Goal: Task Accomplishment & Management: Manage account settings

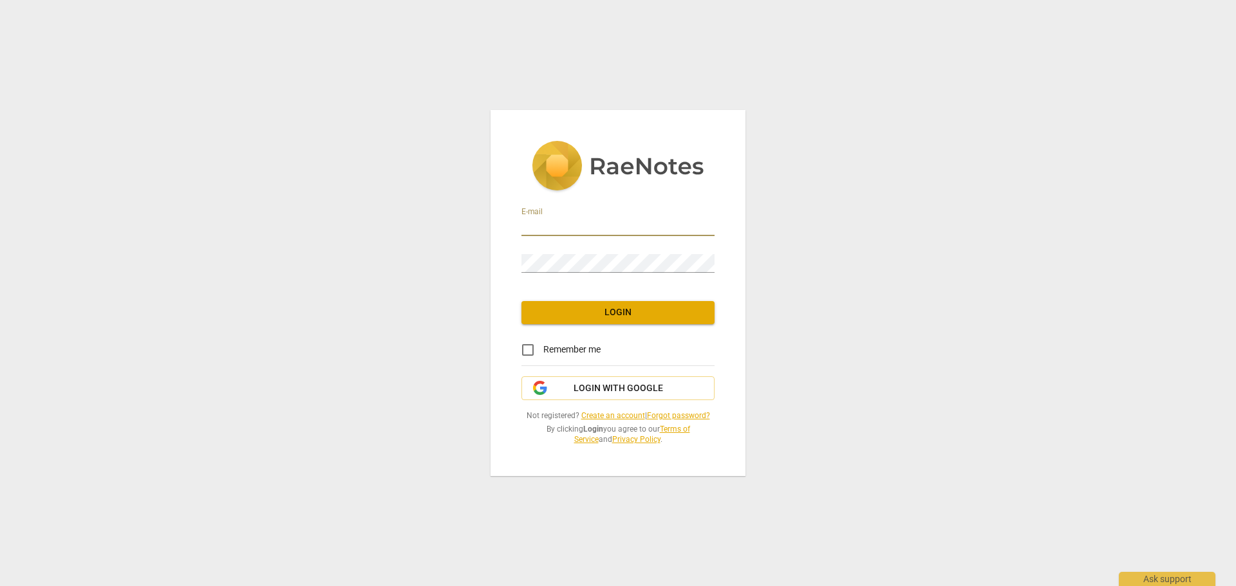
click at [586, 221] on input "email" at bounding box center [617, 227] width 193 height 19
type input "h"
click at [645, 383] on span "Login with Google" at bounding box center [617, 388] width 89 height 13
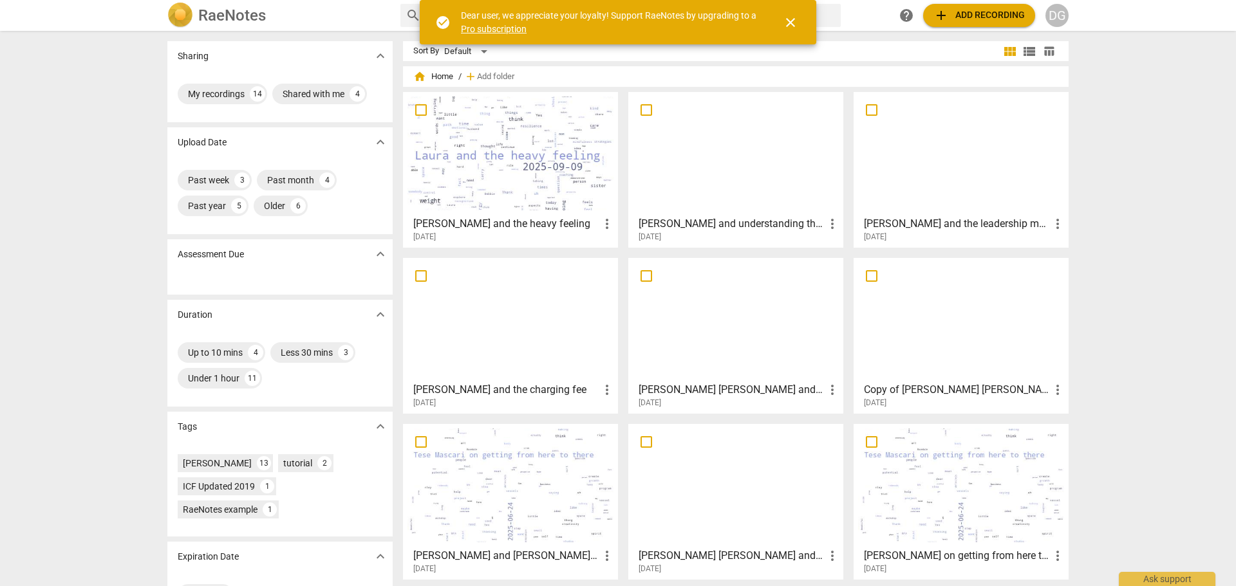
click at [945, 171] on div at bounding box center [961, 154] width 206 height 114
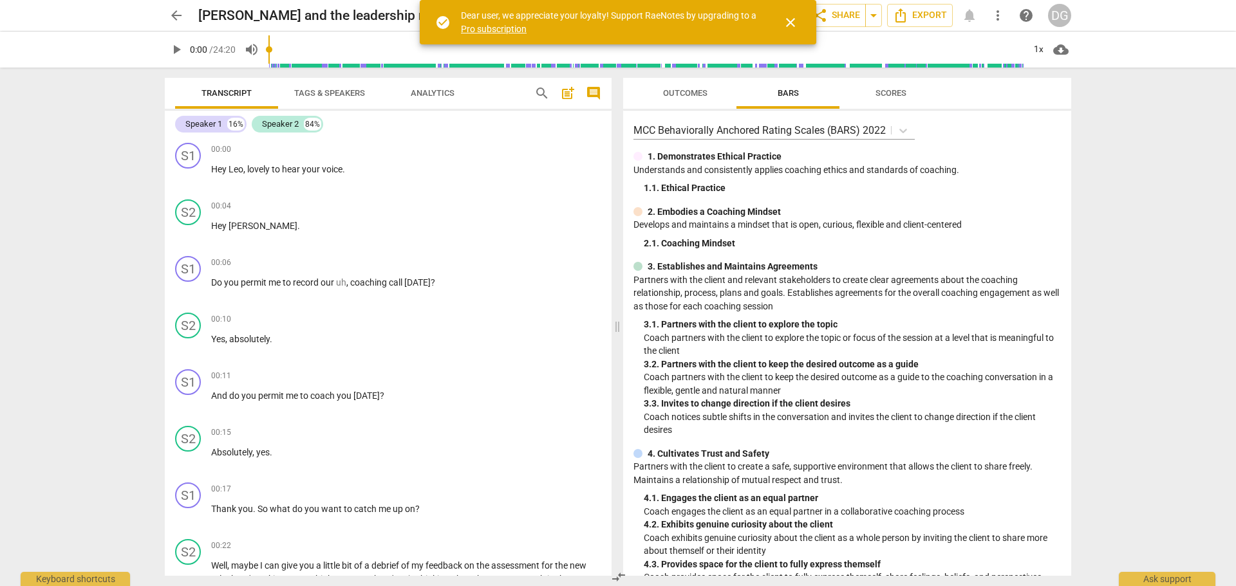
click at [794, 23] on span "close" at bounding box center [790, 22] width 15 height 15
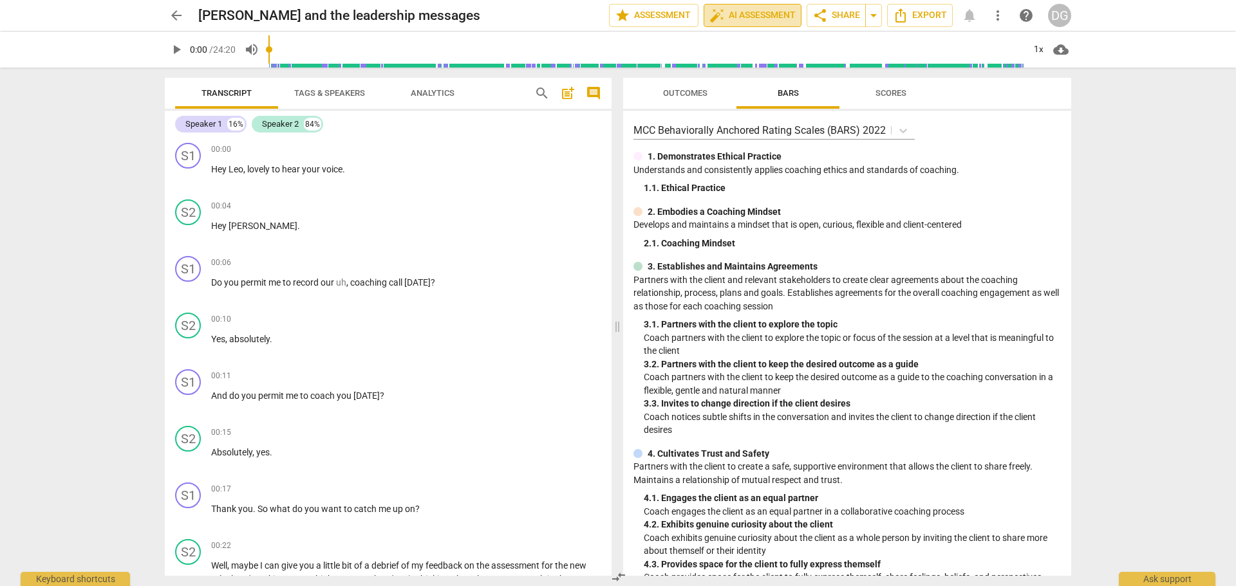
click at [759, 10] on span "auto_fix_high AI Assessment" at bounding box center [752, 15] width 86 height 15
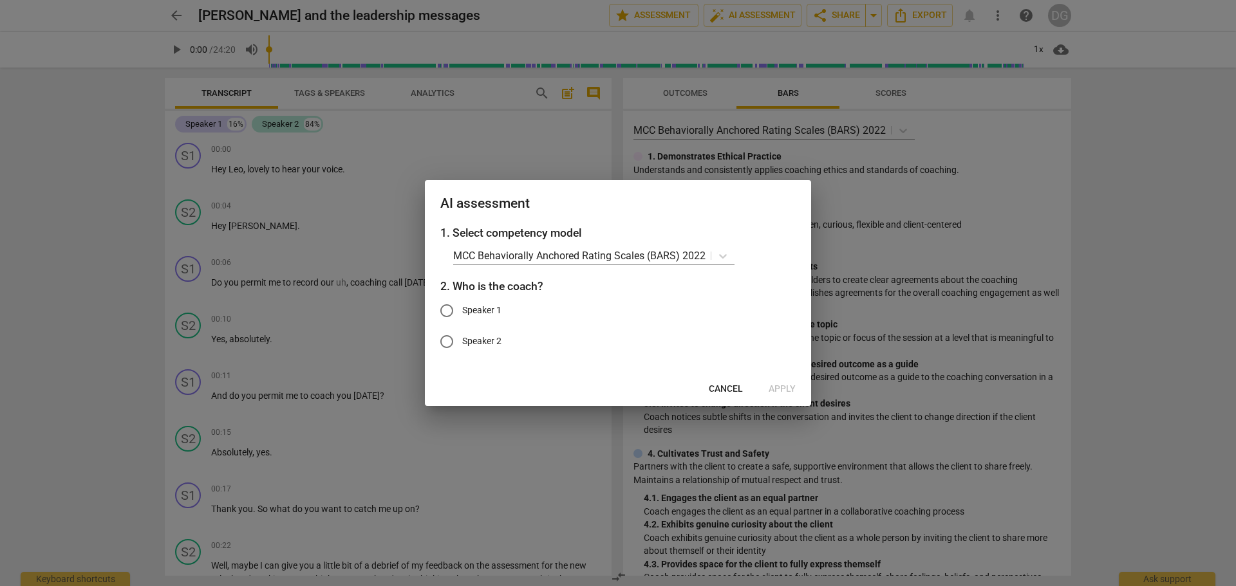
drag, startPoint x: 458, startPoint y: 310, endPoint x: 492, endPoint y: 314, distance: 34.3
click at [463, 310] on label "Speaker 1" at bounding box center [608, 310] width 354 height 31
click at [462, 310] on input "Speaker 1" at bounding box center [446, 310] width 31 height 31
radio input "true"
click at [783, 384] on span "Apply" at bounding box center [781, 389] width 27 height 13
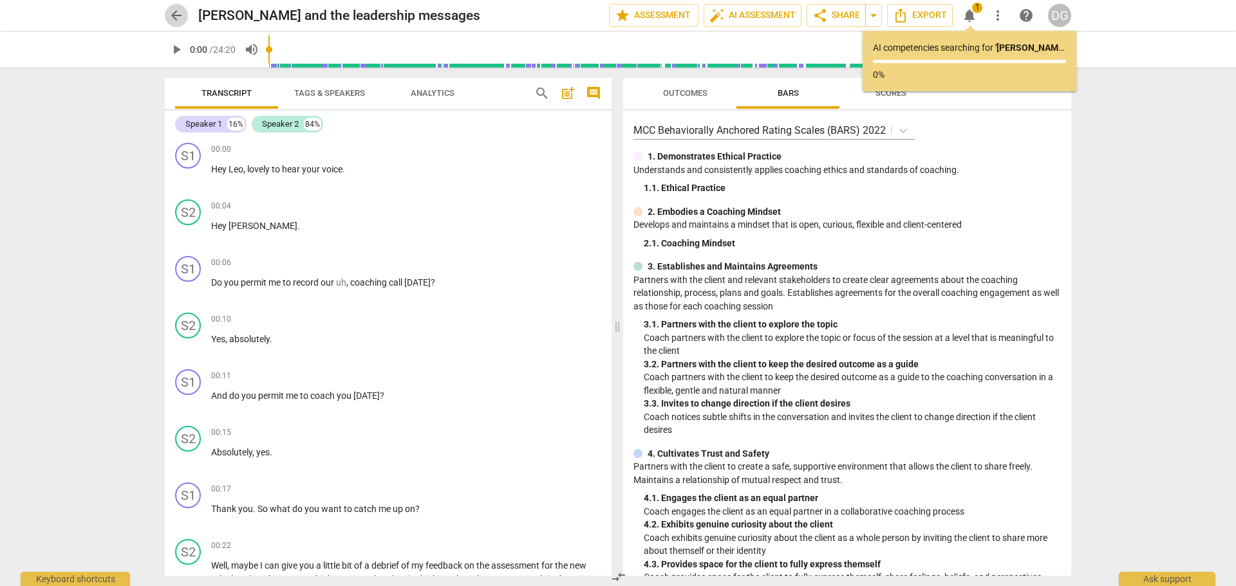
click at [173, 12] on span "arrow_back" at bounding box center [176, 15] width 15 height 15
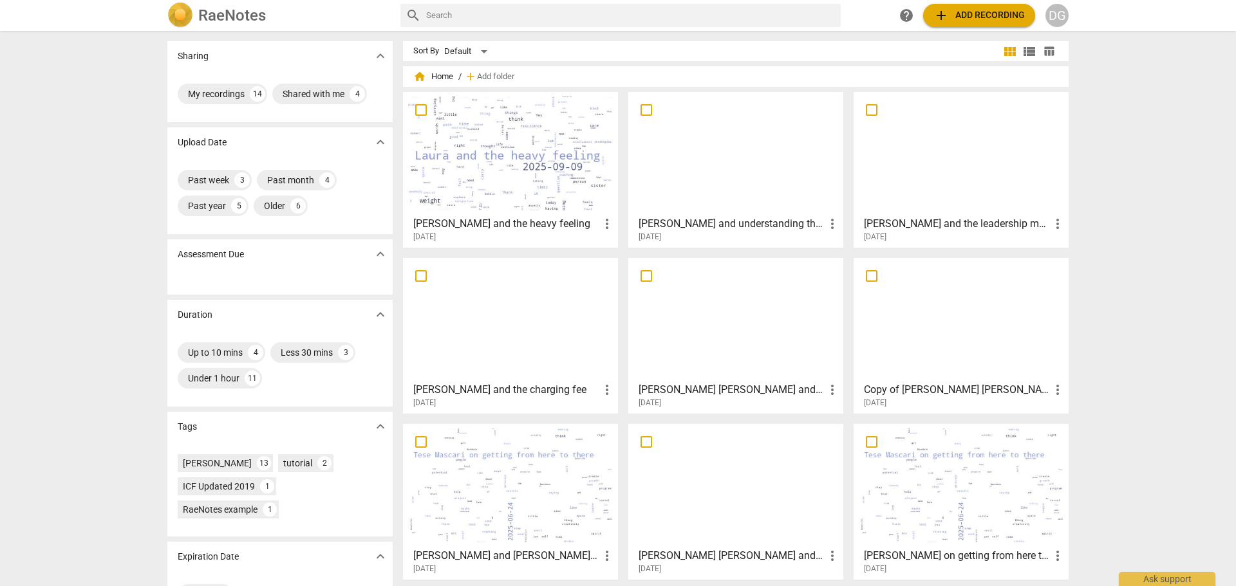
click at [492, 484] on div at bounding box center [510, 486] width 206 height 114
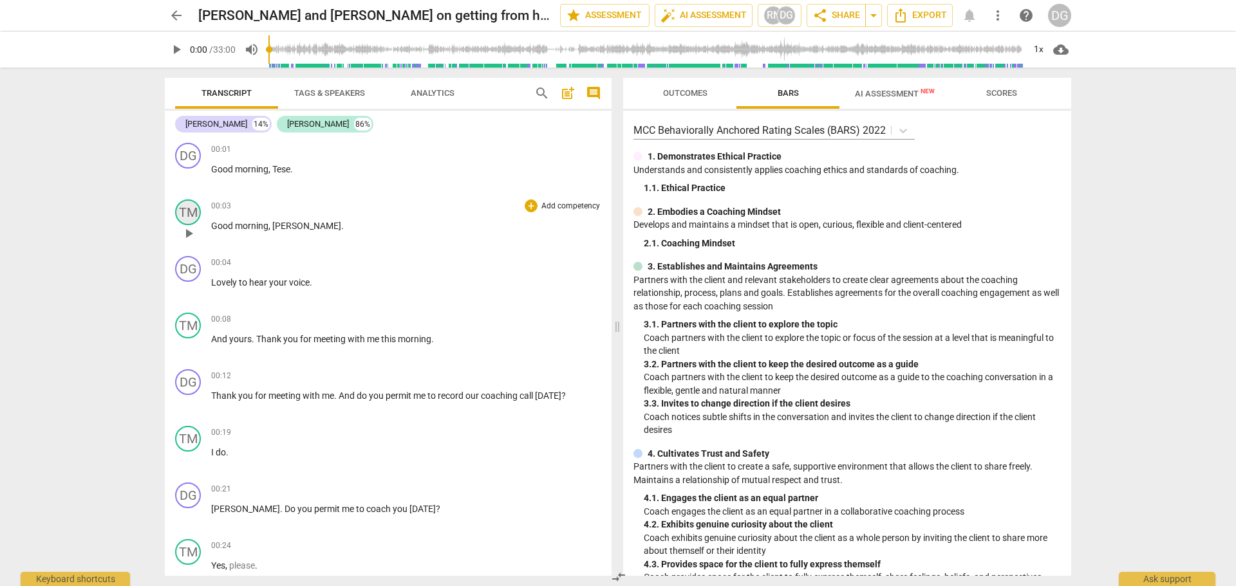
click at [181, 207] on div "TM" at bounding box center [188, 213] width 26 height 26
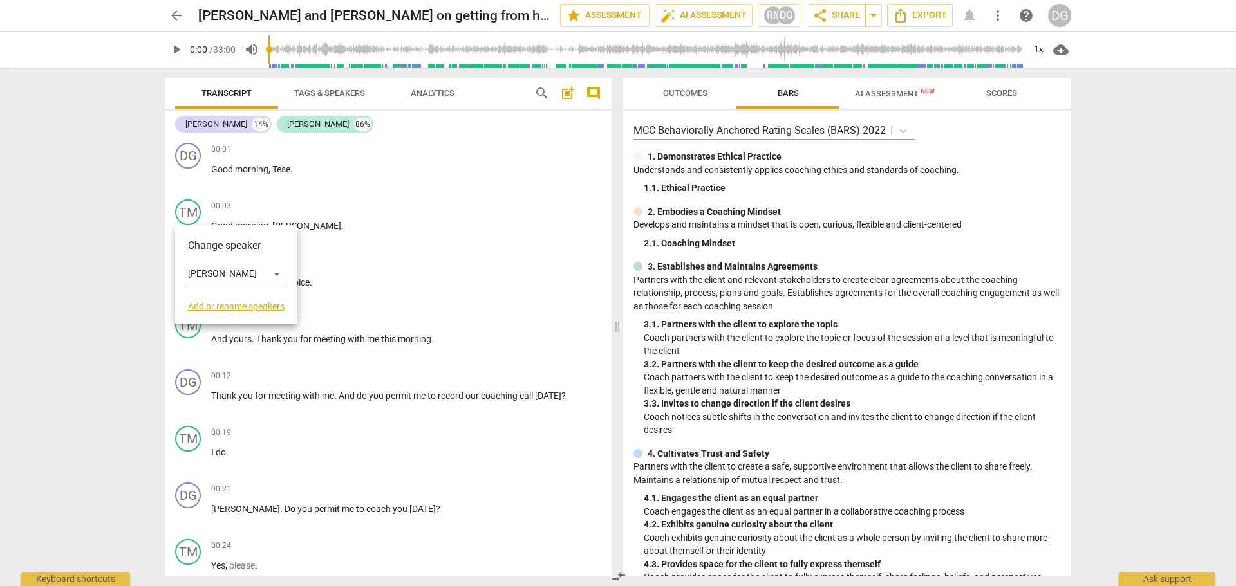
click at [237, 308] on link "Add or rename speakers" at bounding box center [236, 306] width 97 height 10
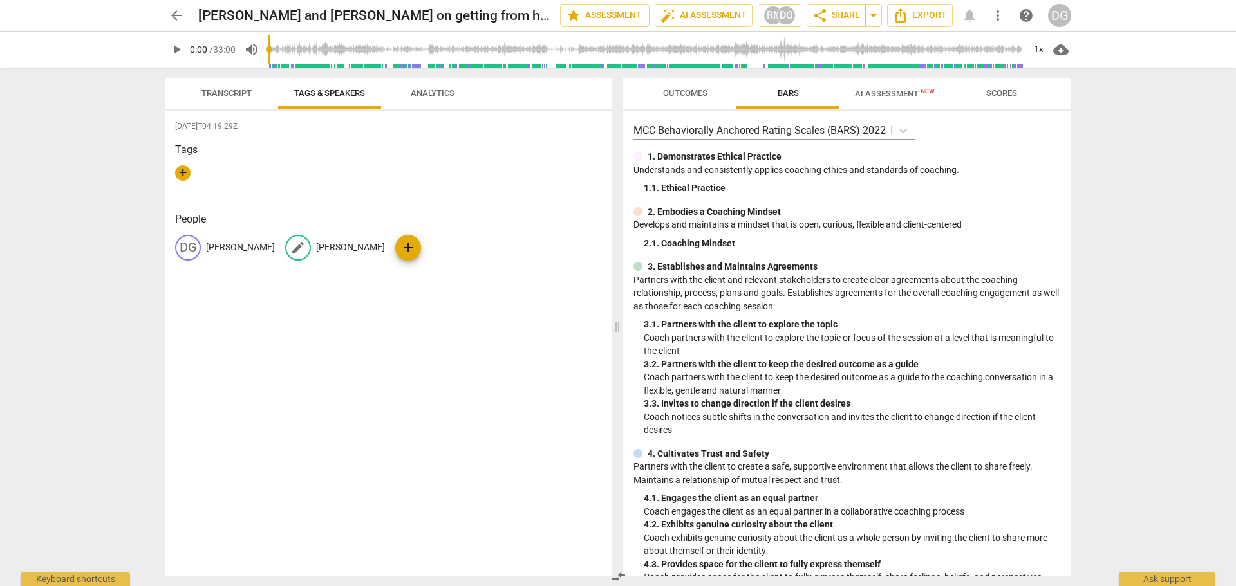
click at [295, 244] on span "edit" at bounding box center [297, 247] width 15 height 15
click at [349, 250] on input "Tese Mascari" at bounding box center [367, 247] width 103 height 21
drag, startPoint x: 371, startPoint y: 250, endPoint x: 335, endPoint y: 254, distance: 36.2
click at [335, 254] on input "Tese Mascari" at bounding box center [367, 247] width 103 height 21
type input "Tese (Client)"
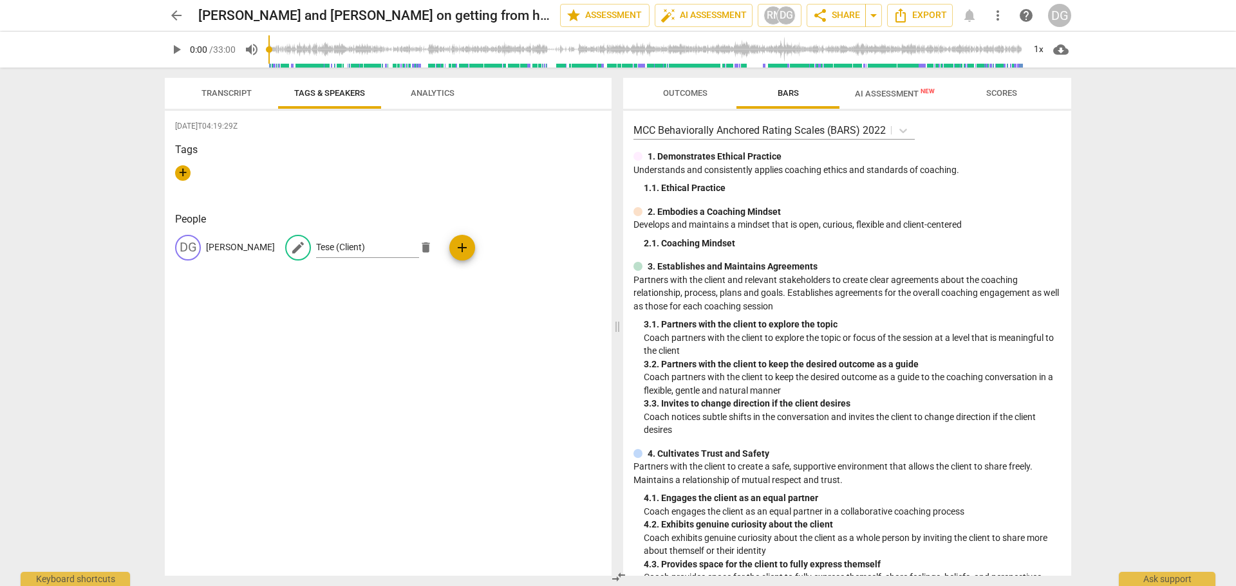
click at [435, 200] on div "Tags +" at bounding box center [388, 171] width 426 height 59
click at [328, 244] on p "Tese (Client)" at bounding box center [340, 248] width 49 height 14
click at [345, 248] on input "Tese (Client)" at bounding box center [367, 247] width 103 height 21
click at [364, 245] on input "Tese (Client)" at bounding box center [367, 247] width 103 height 21
drag, startPoint x: 364, startPoint y: 245, endPoint x: 339, endPoint y: 243, distance: 25.1
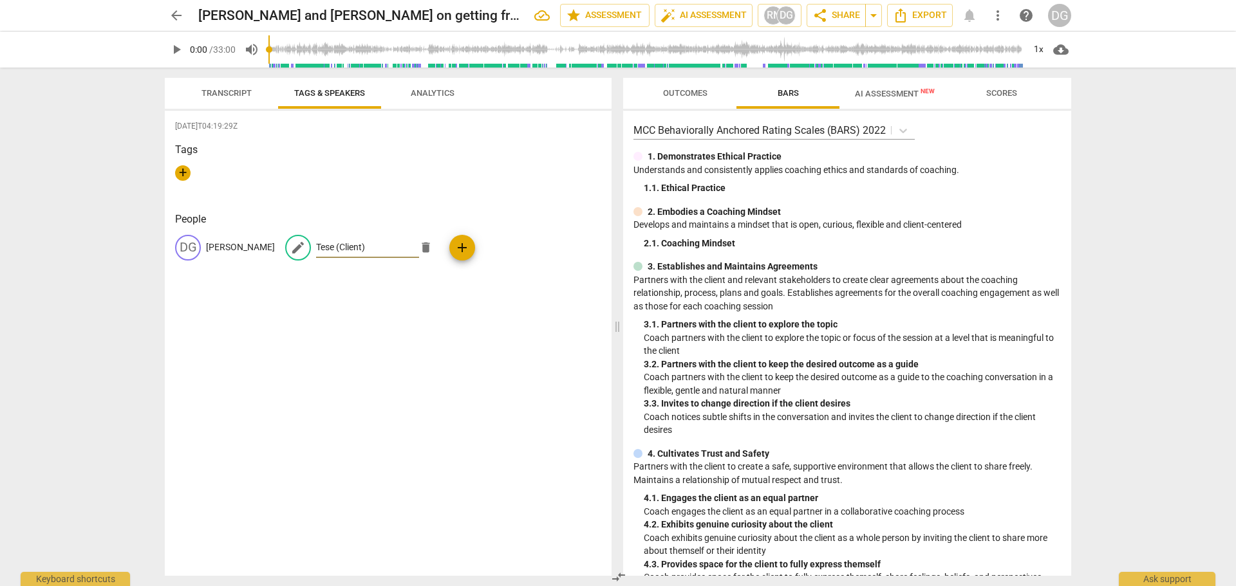
click at [336, 243] on input "Tese (Client)" at bounding box center [367, 247] width 103 height 21
type input "Tese (Client)"
click at [336, 247] on p "Tese (Client)" at bounding box center [340, 248] width 49 height 14
click at [331, 246] on input "Tese (Client)" at bounding box center [367, 247] width 103 height 21
drag, startPoint x: 335, startPoint y: 246, endPoint x: 402, endPoint y: 244, distance: 67.6
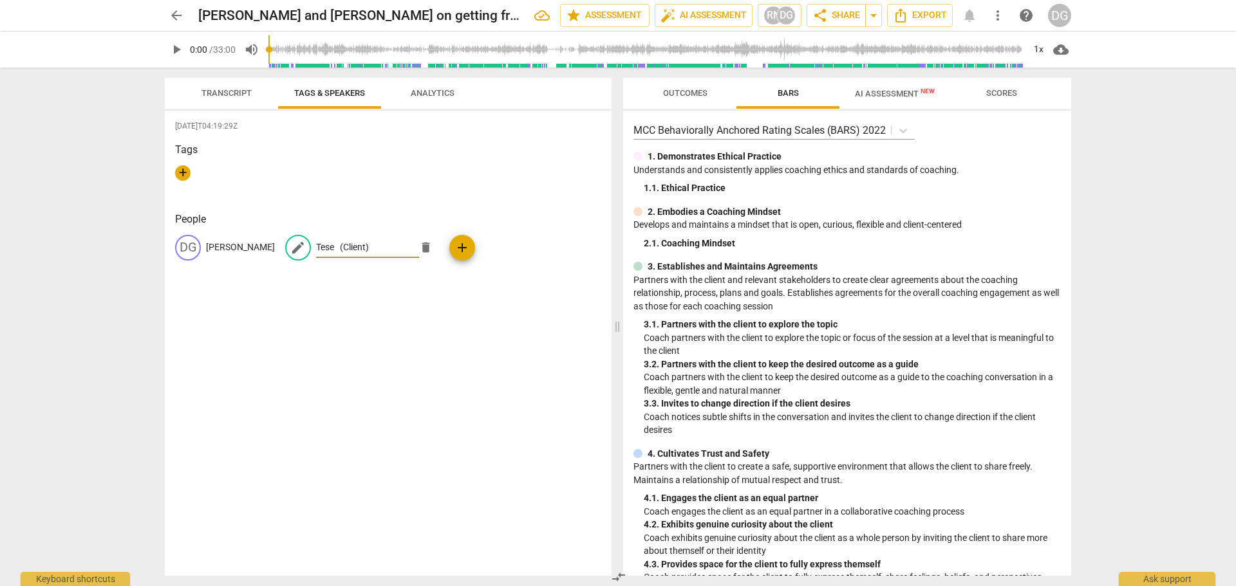
click at [402, 244] on input "Tese (Client)" at bounding box center [367, 247] width 103 height 21
type input "Tese"
click at [475, 135] on div "2025-08-18T04:19:29Z Tags + People DG D G McCullough edit Tese delete add" at bounding box center [388, 343] width 447 height 465
click at [317, 19] on h2 "DG McCullough and Tese Mascari on getting from here to there" at bounding box center [344, 16] width 292 height 16
drag, startPoint x: 328, startPoint y: 15, endPoint x: 366, endPoint y: 16, distance: 38.0
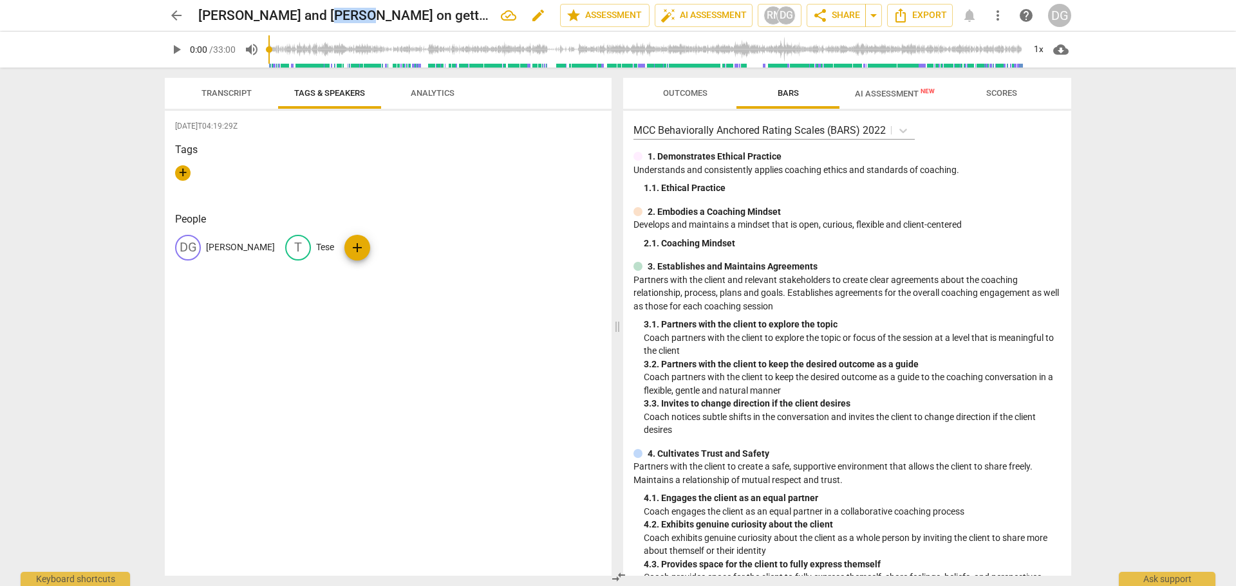
click at [366, 16] on h2 "DG McCullough and Tese Mascari on getting from here to there" at bounding box center [344, 16] width 292 height 16
drag, startPoint x: 353, startPoint y: 15, endPoint x: 407, endPoint y: 25, distance: 54.3
click at [407, 25] on div "DG McCullough and Tese Mascari on getting from here to there edit" at bounding box center [373, 15] width 351 height 23
click at [176, 19] on span "arrow_back" at bounding box center [176, 15] width 15 height 15
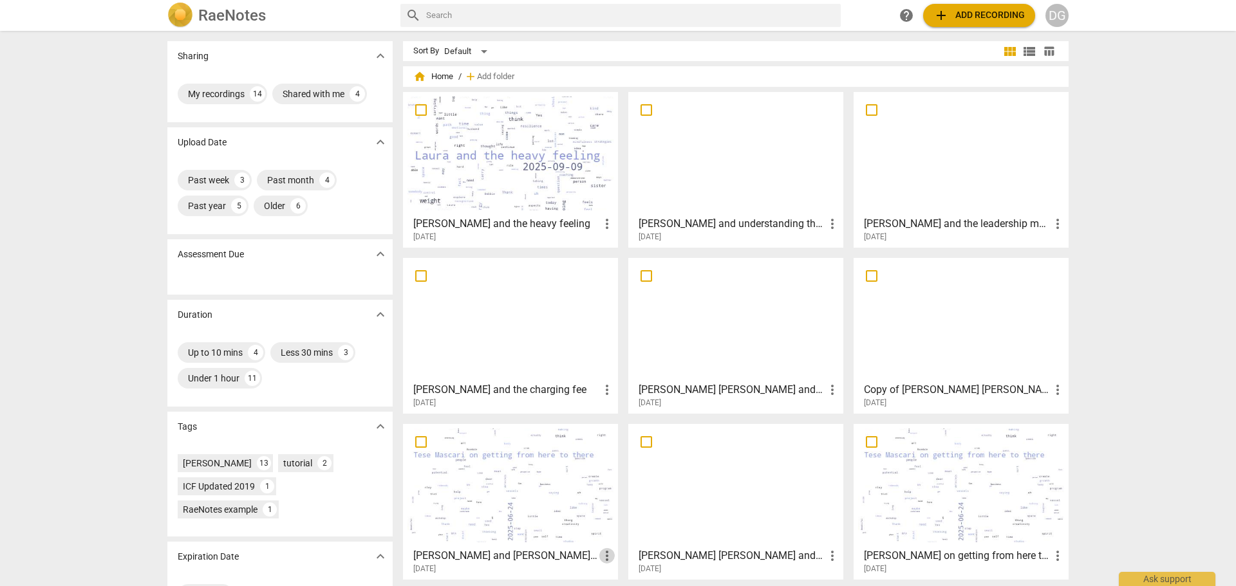
click at [600, 550] on span "more_vert" at bounding box center [606, 555] width 15 height 15
click at [488, 543] on div at bounding box center [618, 293] width 1236 height 586
click at [468, 489] on div at bounding box center [510, 486] width 206 height 114
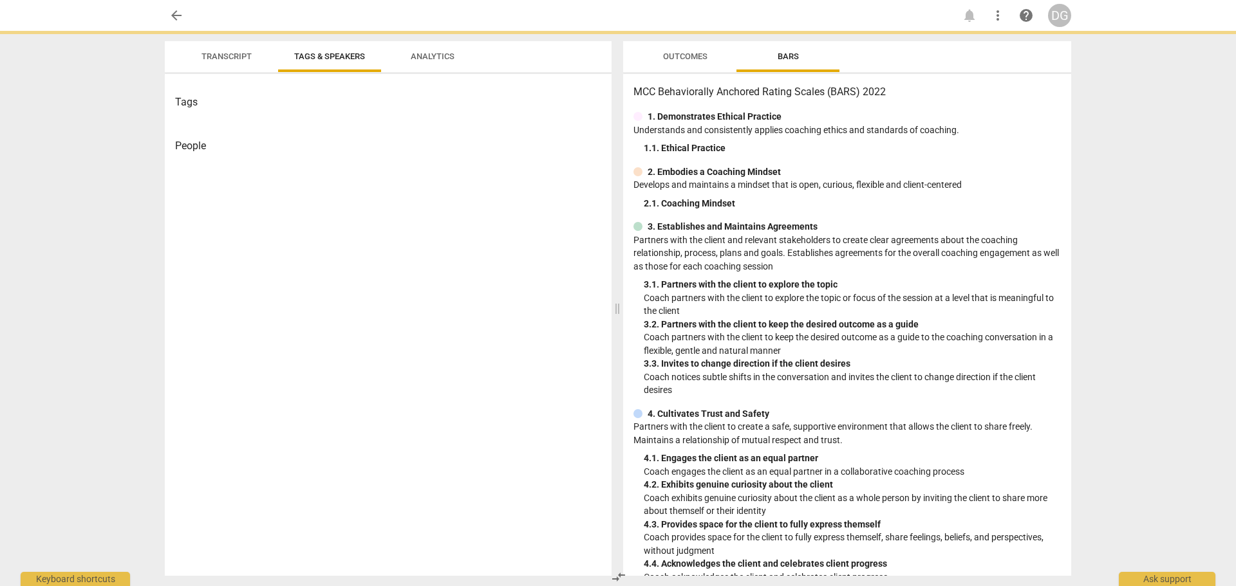
click at [468, 489] on div "Tags People" at bounding box center [388, 325] width 447 height 502
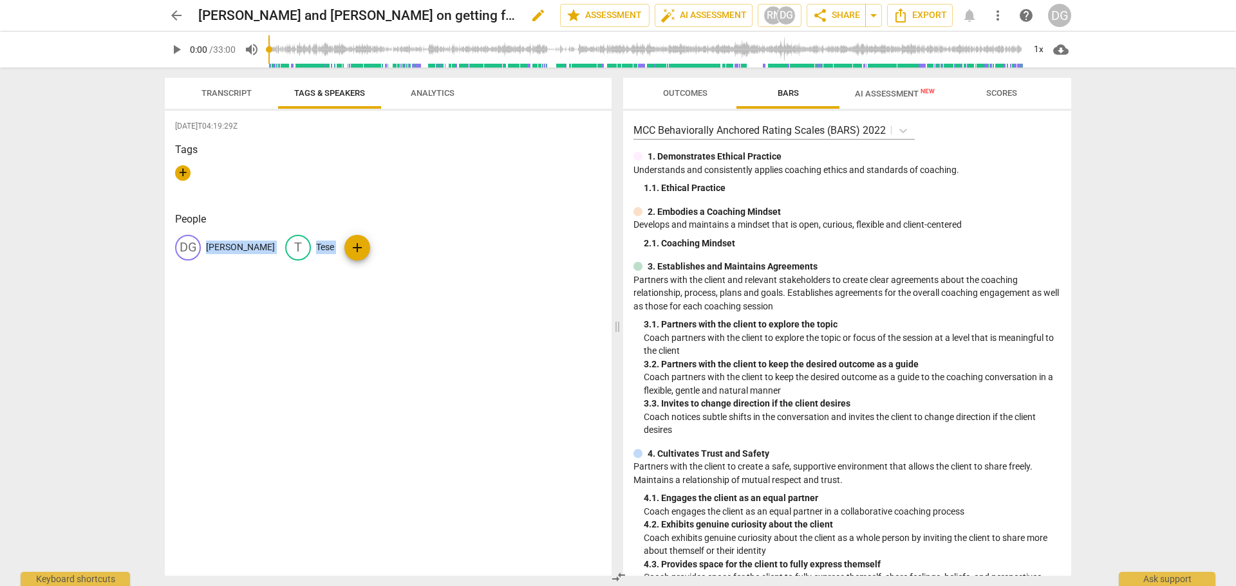
click at [530, 11] on span "edit" at bounding box center [537, 15] width 15 height 15
drag, startPoint x: 275, startPoint y: 14, endPoint x: 325, endPoint y: 10, distance: 50.3
click at [325, 10] on input "DG McCullough and Tese Mascari on getting from here to there" at bounding box center [350, 15] width 305 height 24
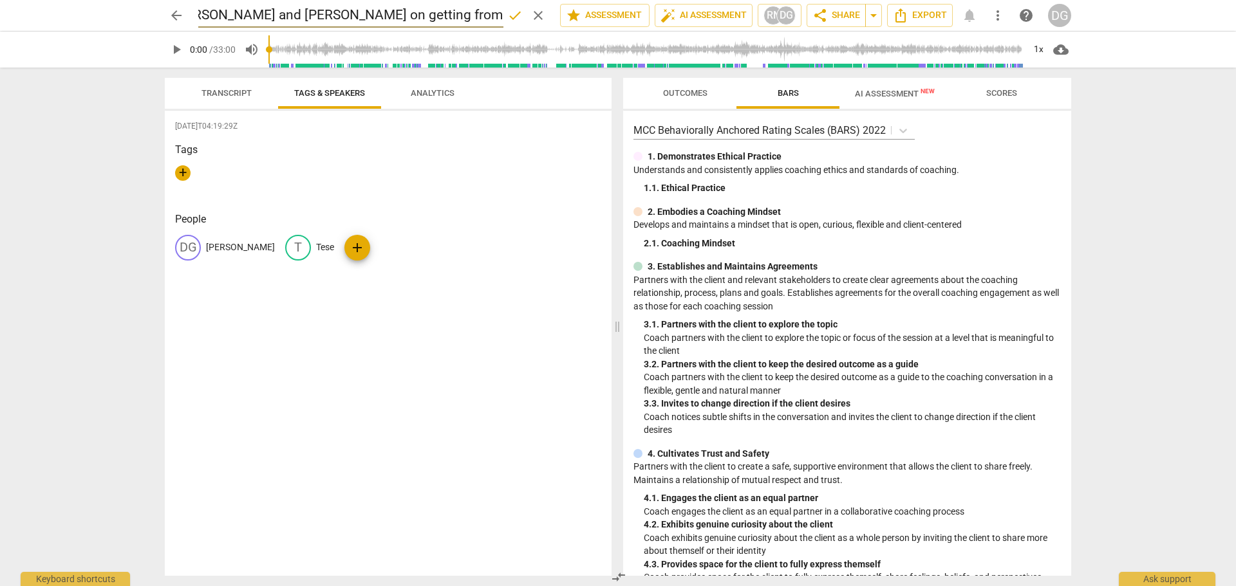
type input "DG McCullough and Tese on getting from here to there"
click at [525, 308] on div "2025-08-18T04:19:29Z Tags + People DG D G McCullough T Tese add" at bounding box center [388, 343] width 447 height 465
click at [228, 91] on span "Transcript" at bounding box center [226, 93] width 50 height 10
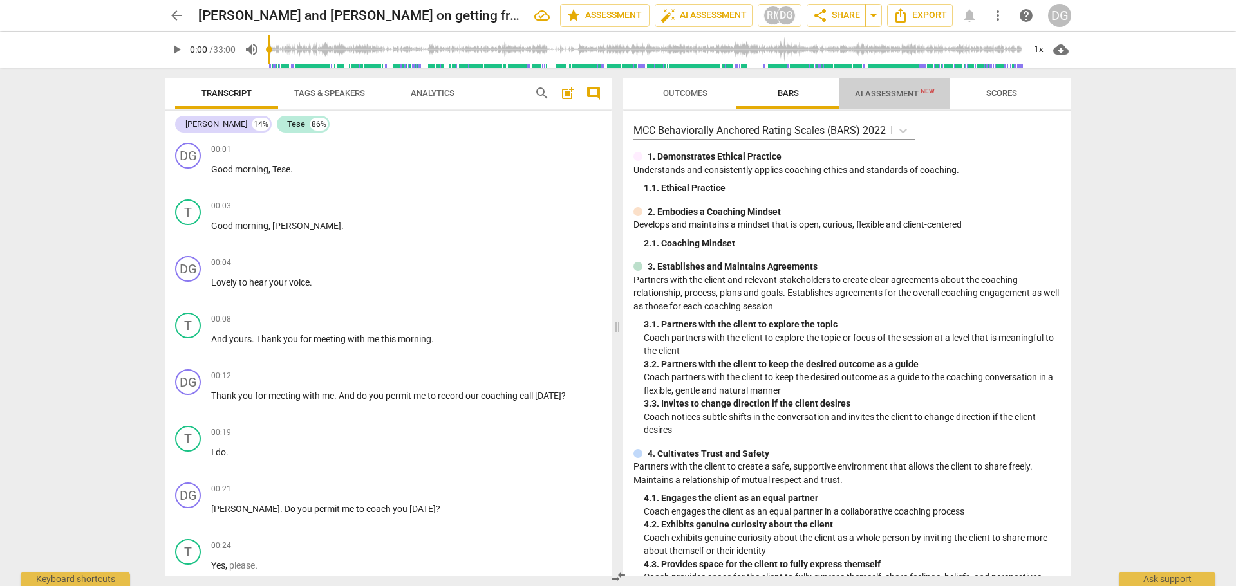
click at [875, 89] on span "AI Assessment New" at bounding box center [895, 94] width 80 height 10
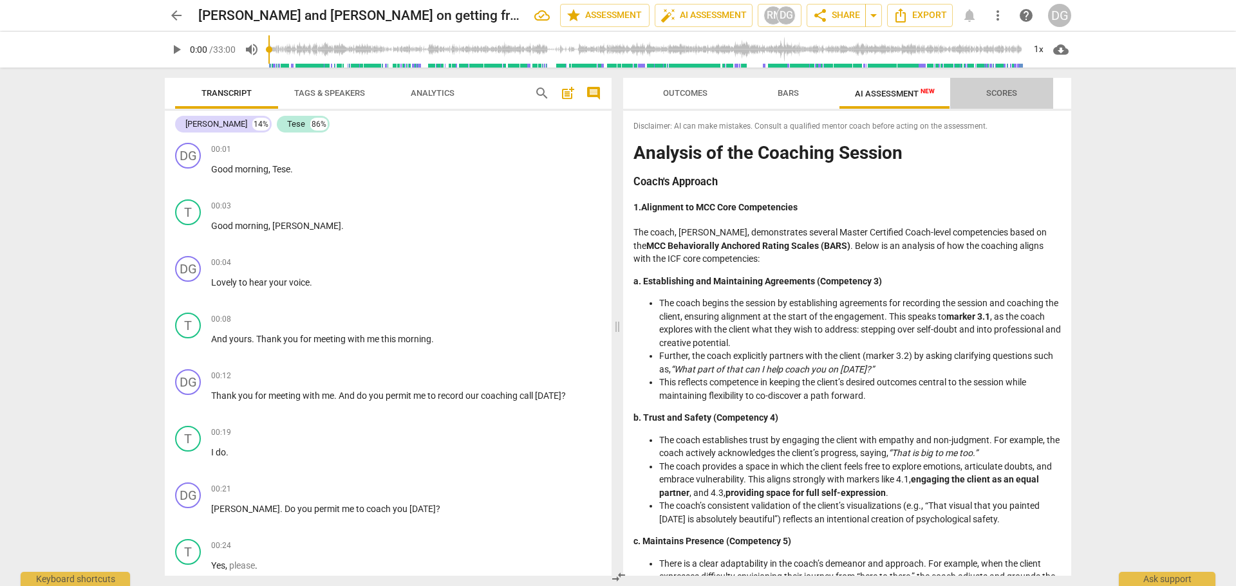
click at [996, 93] on span "Scores" at bounding box center [1001, 93] width 31 height 10
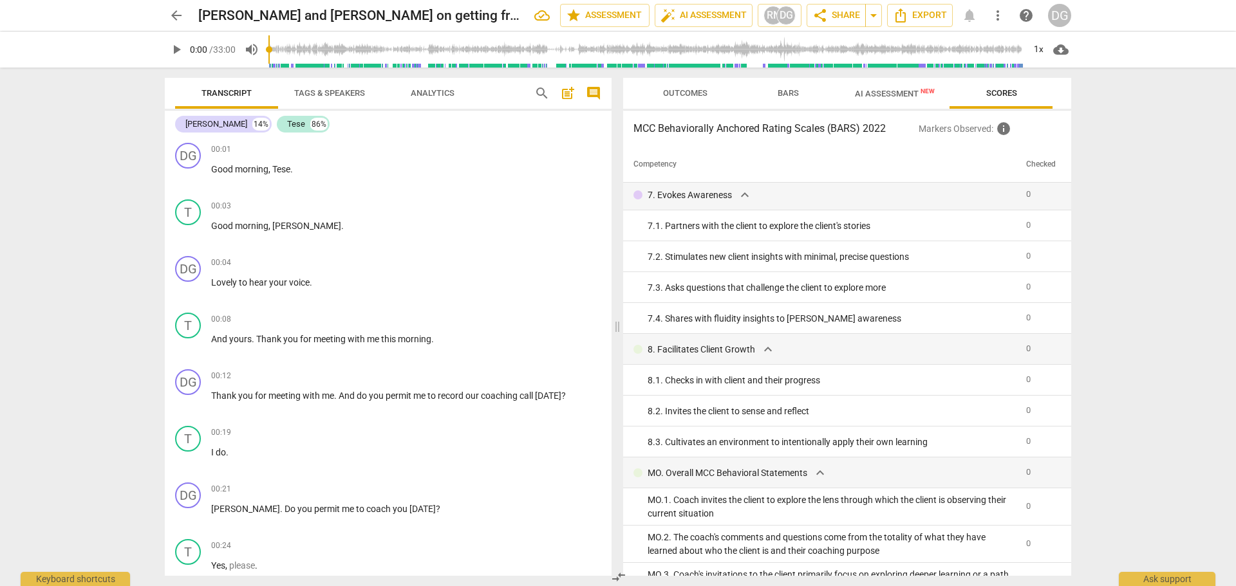
scroll to position [704, 0]
